Goal: Transaction & Acquisition: Book appointment/travel/reservation

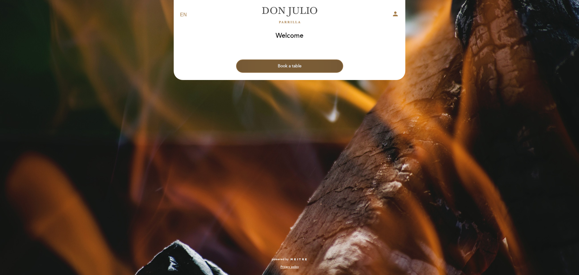
click at [285, 66] on button "Book a table" at bounding box center [289, 65] width 107 height 13
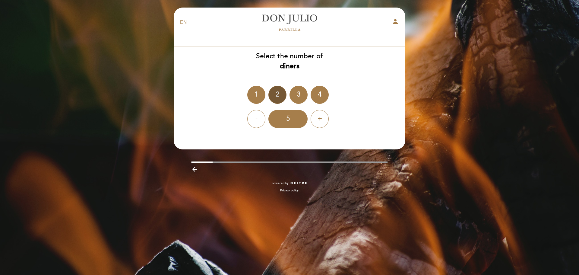
click at [283, 92] on div "2" at bounding box center [277, 95] width 18 height 18
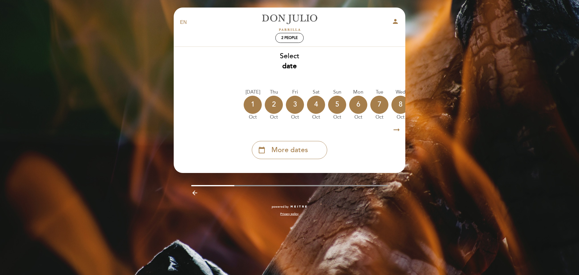
click at [389, 106] on div "[DATE] [DATE] [DATE] [DATE] [DATE] [DATE] [DATE] [DATE] [DATE] Thu Oct Fri" at bounding box center [289, 105] width 232 height 38
click at [397, 131] on icon "arrow_right_alt" at bounding box center [396, 129] width 9 height 13
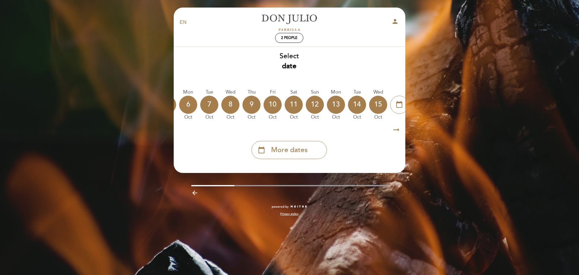
scroll to position [0, 176]
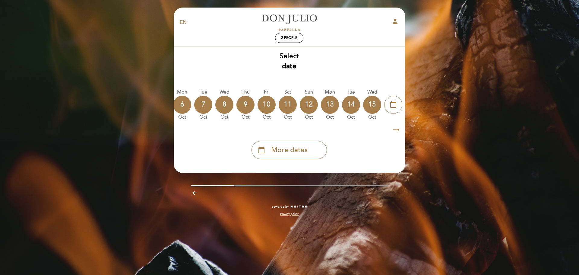
click at [397, 131] on icon "arrow_right_alt" at bounding box center [396, 129] width 9 height 13
click at [395, 105] on icon "calendar_today" at bounding box center [393, 104] width 7 height 10
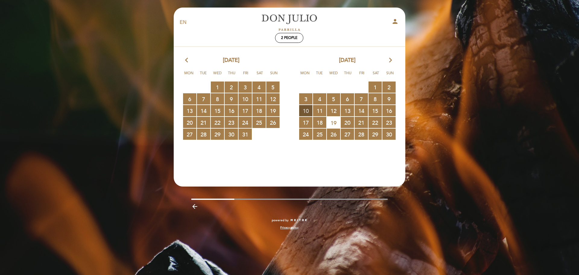
click at [308, 112] on span "10 RESERVATIONS AVAILABLE" at bounding box center [305, 110] width 13 height 11
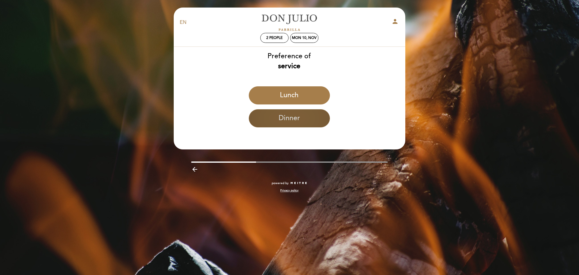
click at [282, 118] on button "Dinner" at bounding box center [289, 118] width 81 height 18
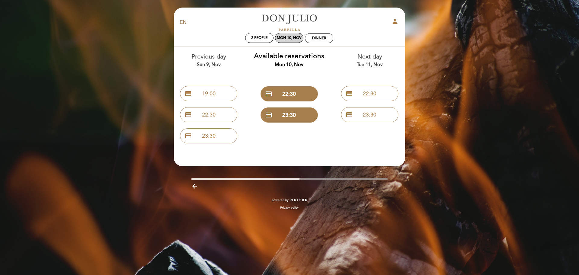
click at [294, 35] on div "Mon 10, Nov" at bounding box center [289, 38] width 28 height 10
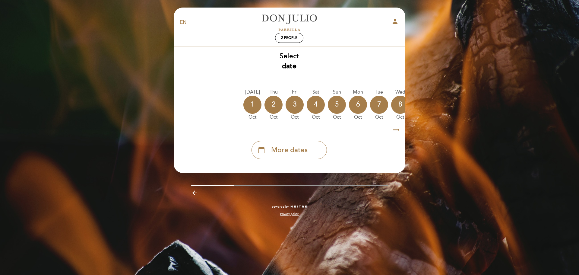
click at [397, 127] on icon "arrow_right_alt" at bounding box center [396, 129] width 9 height 13
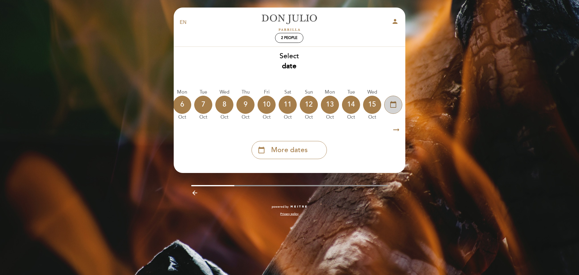
click at [392, 109] on icon "calendar_today" at bounding box center [393, 104] width 7 height 10
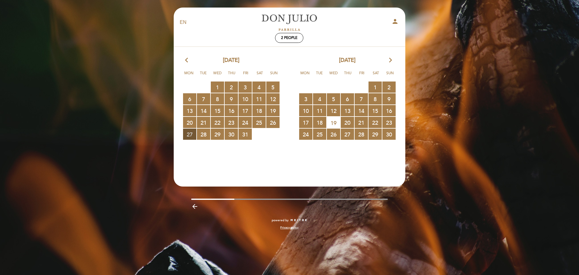
click at [191, 133] on span "27 RESERVATIONS AVAILABLE" at bounding box center [189, 133] width 13 height 11
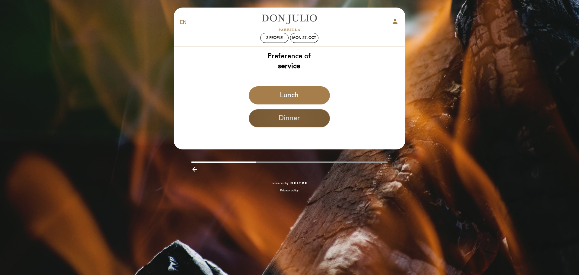
click at [276, 113] on button "Dinner" at bounding box center [289, 118] width 81 height 18
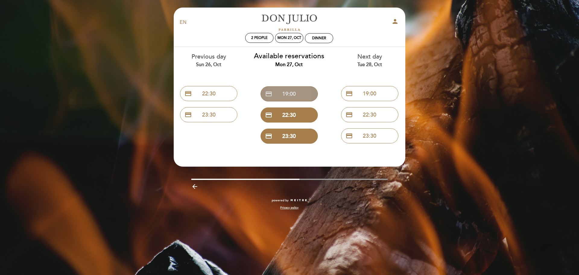
click at [293, 92] on button "credit_card 19:00" at bounding box center [288, 93] width 57 height 15
